Goal: Use online tool/utility

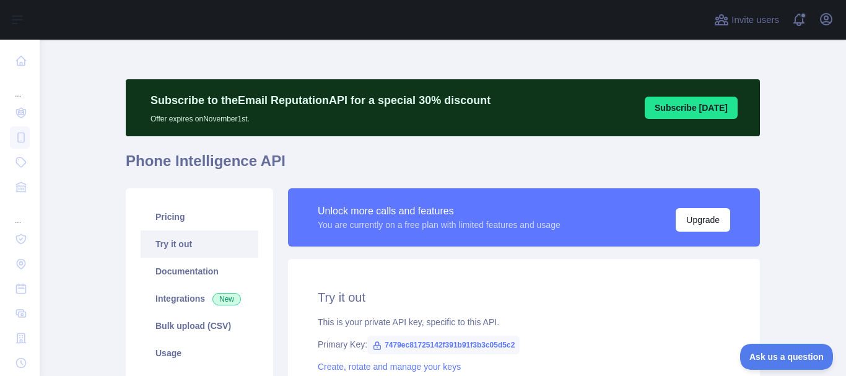
click at [546, 156] on h1 "Phone Intelligence API" at bounding box center [443, 166] width 634 height 30
drag, startPoint x: 0, startPoint y: 0, endPoint x: 374, endPoint y: 332, distance: 499.9
copy span "7479ec81725142f391b91f3b3c05d5c2"
